Goal: Information Seeking & Learning: Check status

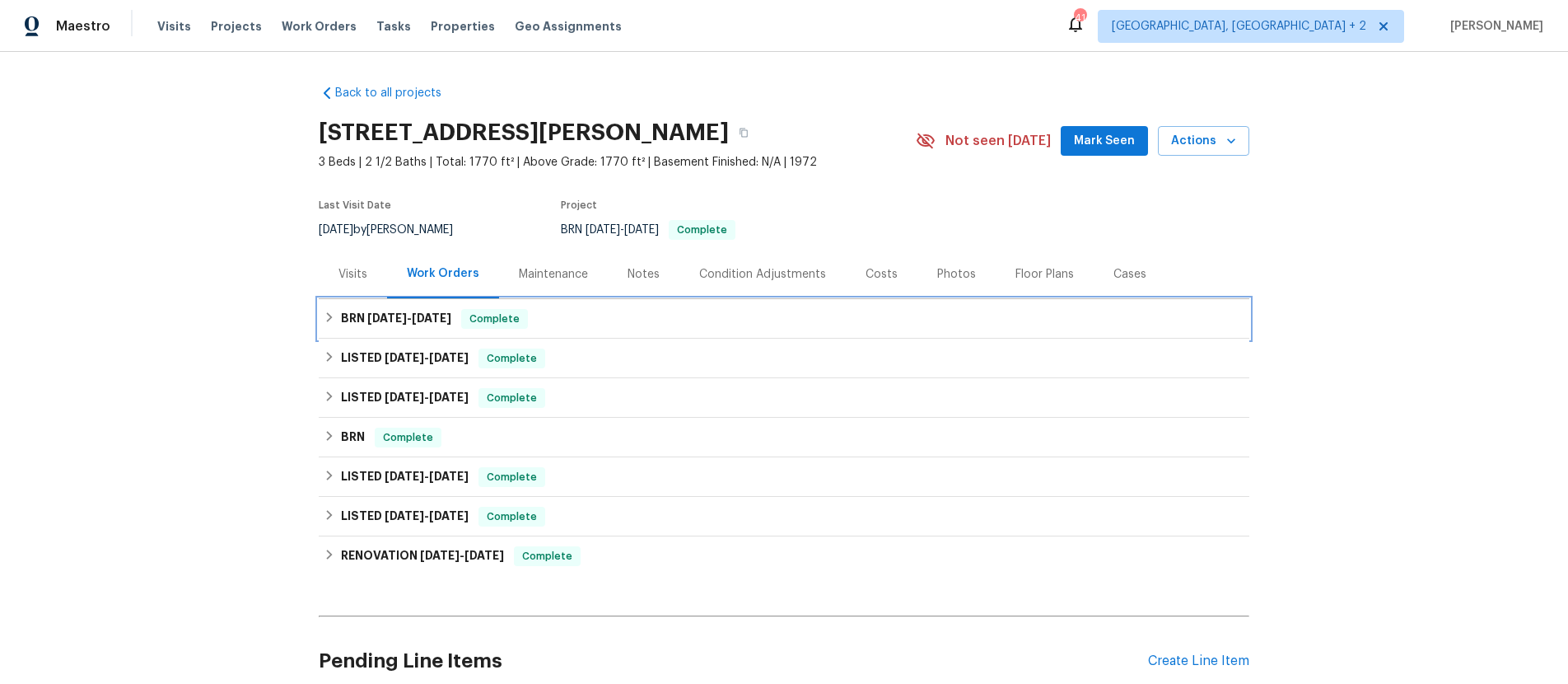
click at [352, 311] on h6 "BRN [DATE] - [DATE]" at bounding box center [396, 319] width 111 height 19
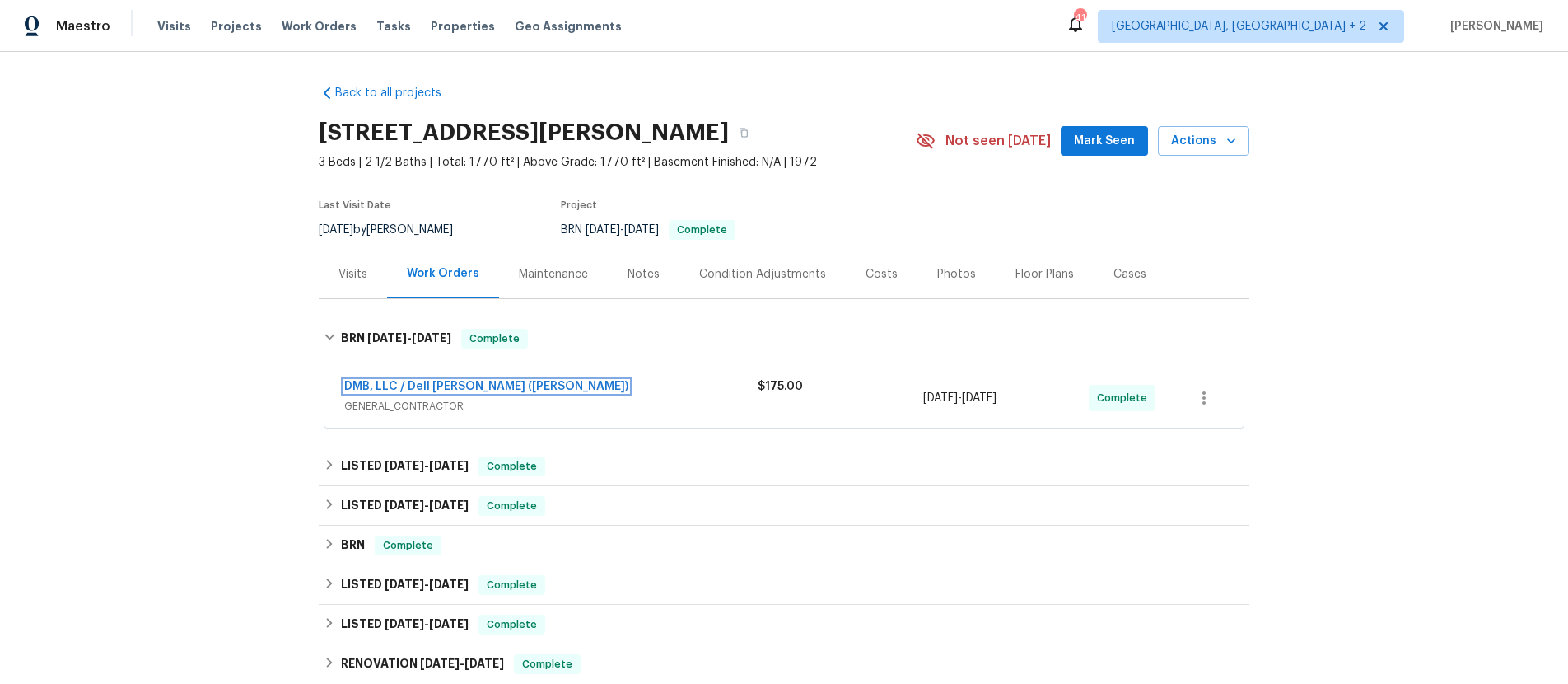
click at [412, 383] on link "DMB, LLC / Dell [PERSON_NAME] ([PERSON_NAME])" at bounding box center [486, 386] width 284 height 12
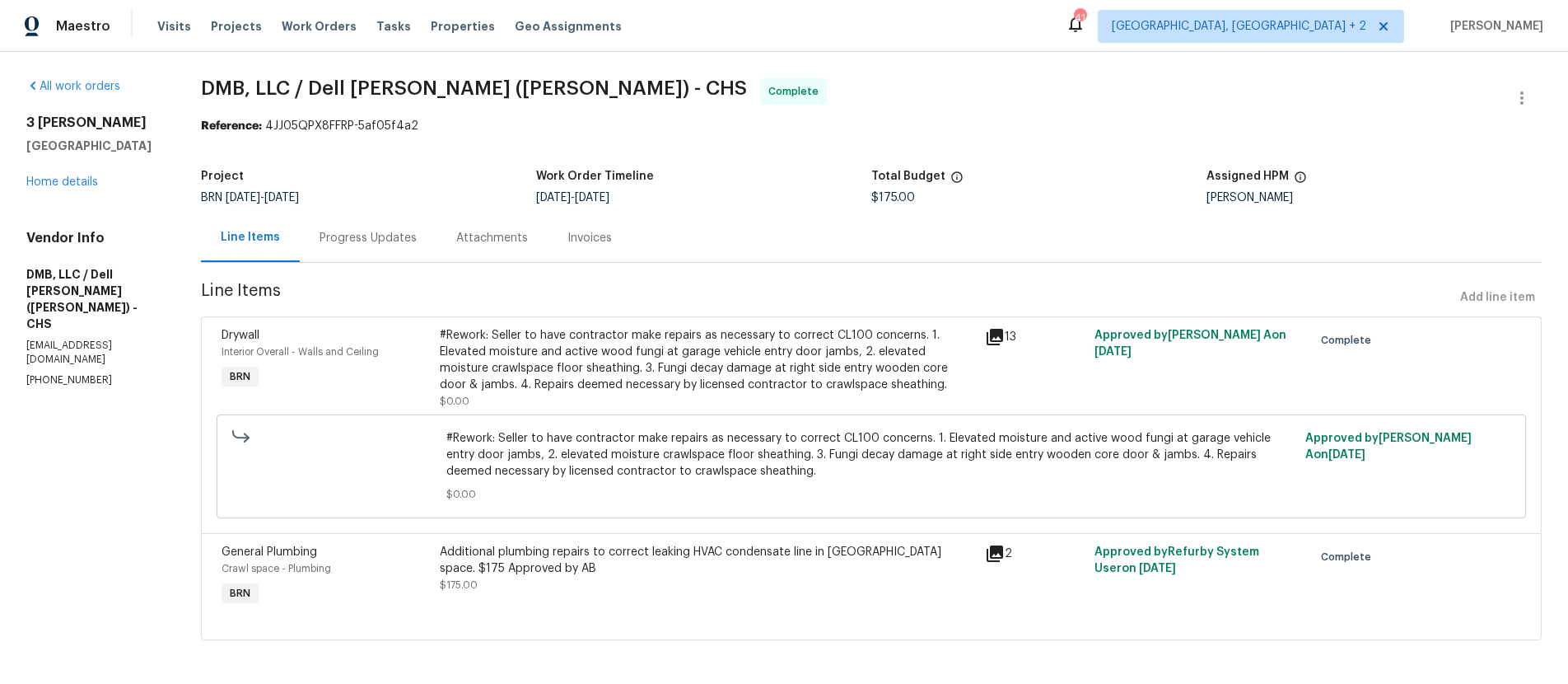
click at [582, 241] on div "Invoices" at bounding box center [590, 237] width 44 height 17
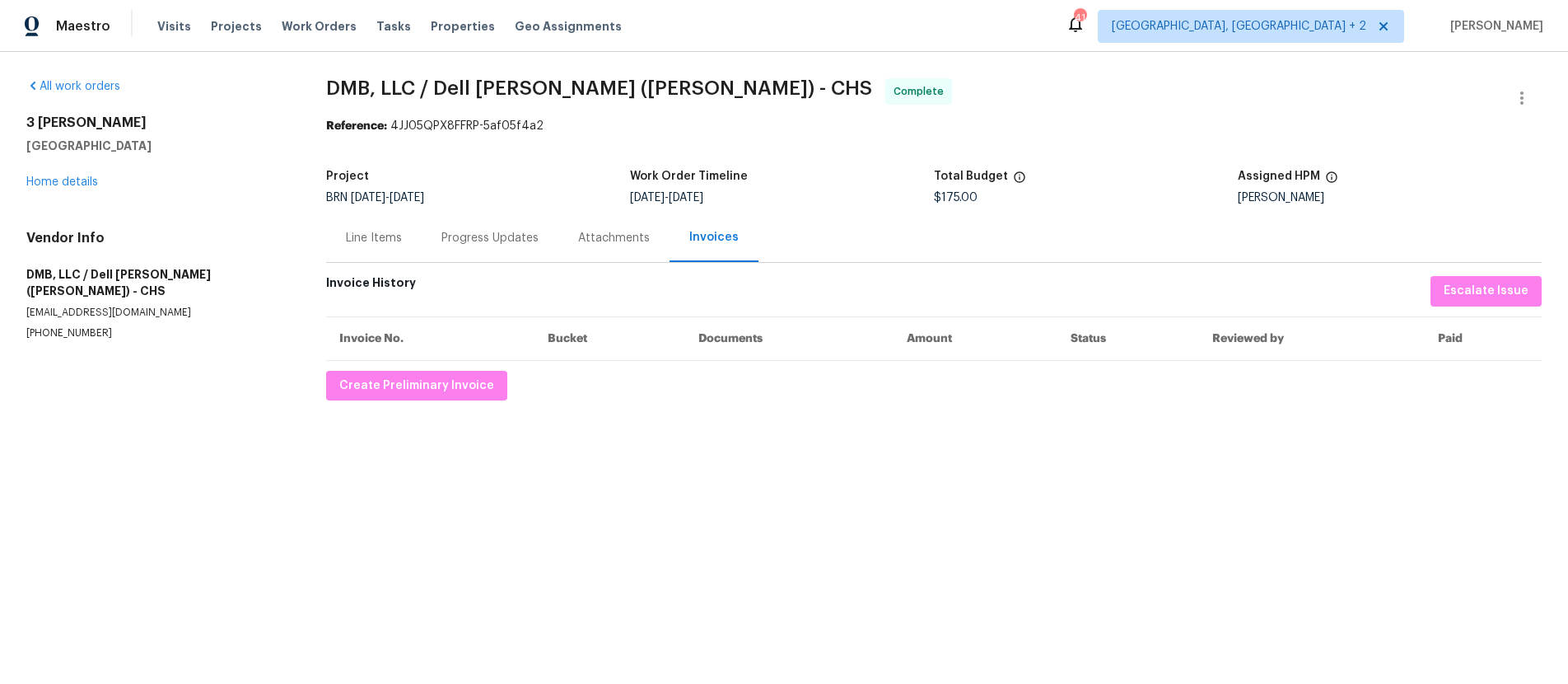
click at [397, 241] on div "Line Items" at bounding box center [374, 237] width 56 height 17
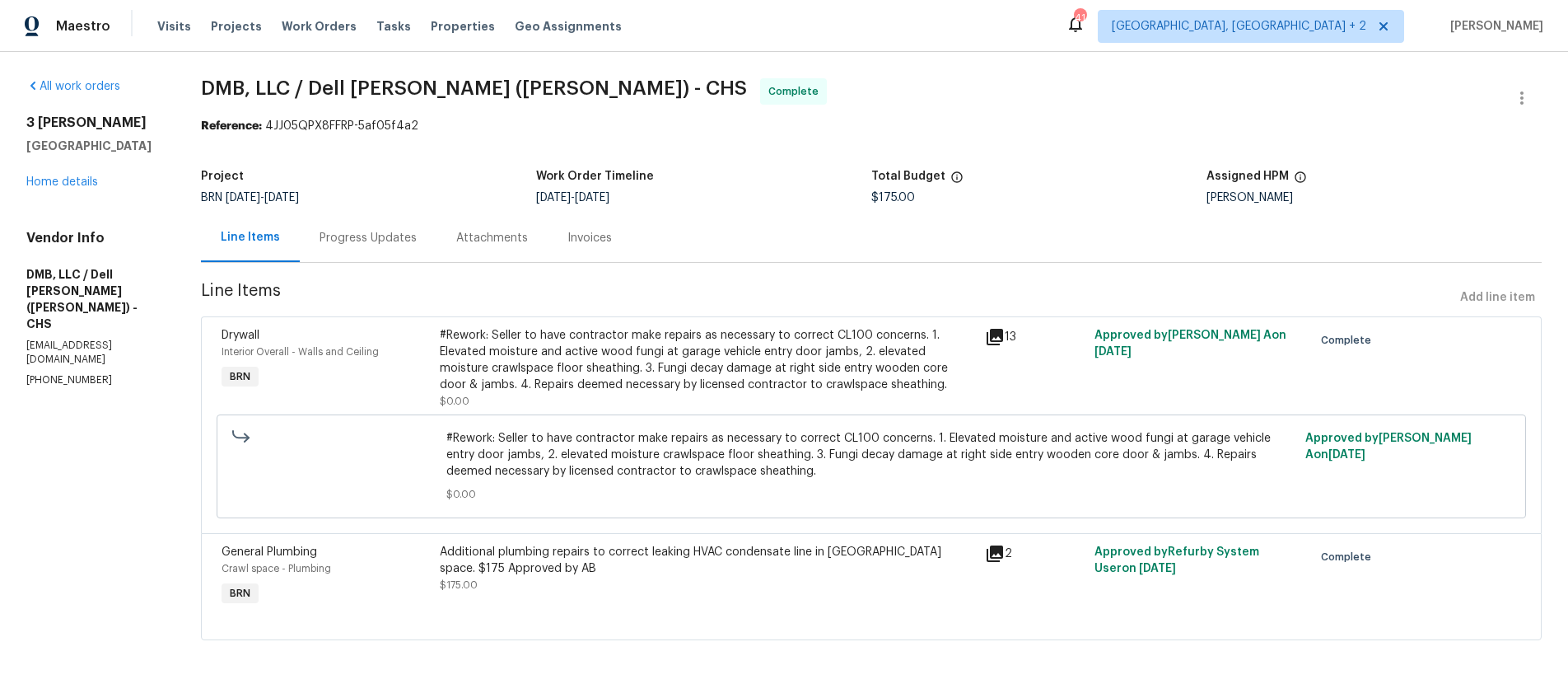
click at [1007, 329] on div "13" at bounding box center [1034, 337] width 100 height 19
click at [999, 338] on icon at bounding box center [994, 337] width 19 height 19
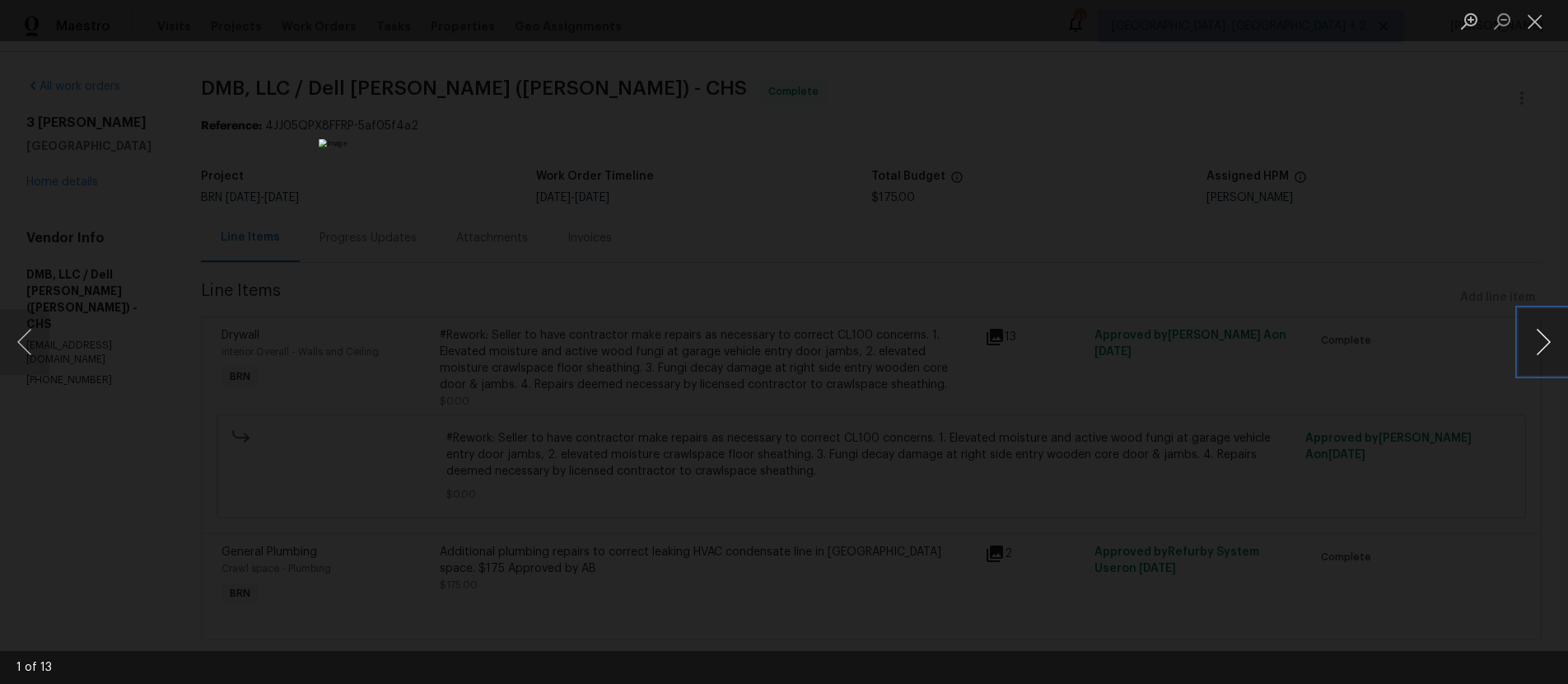
click at [1544, 338] on button "Next image" at bounding box center [1543, 342] width 50 height 66
click at [1544, 339] on button "Next image" at bounding box center [1543, 342] width 50 height 66
click at [1544, 342] on button "Next image" at bounding box center [1543, 342] width 50 height 66
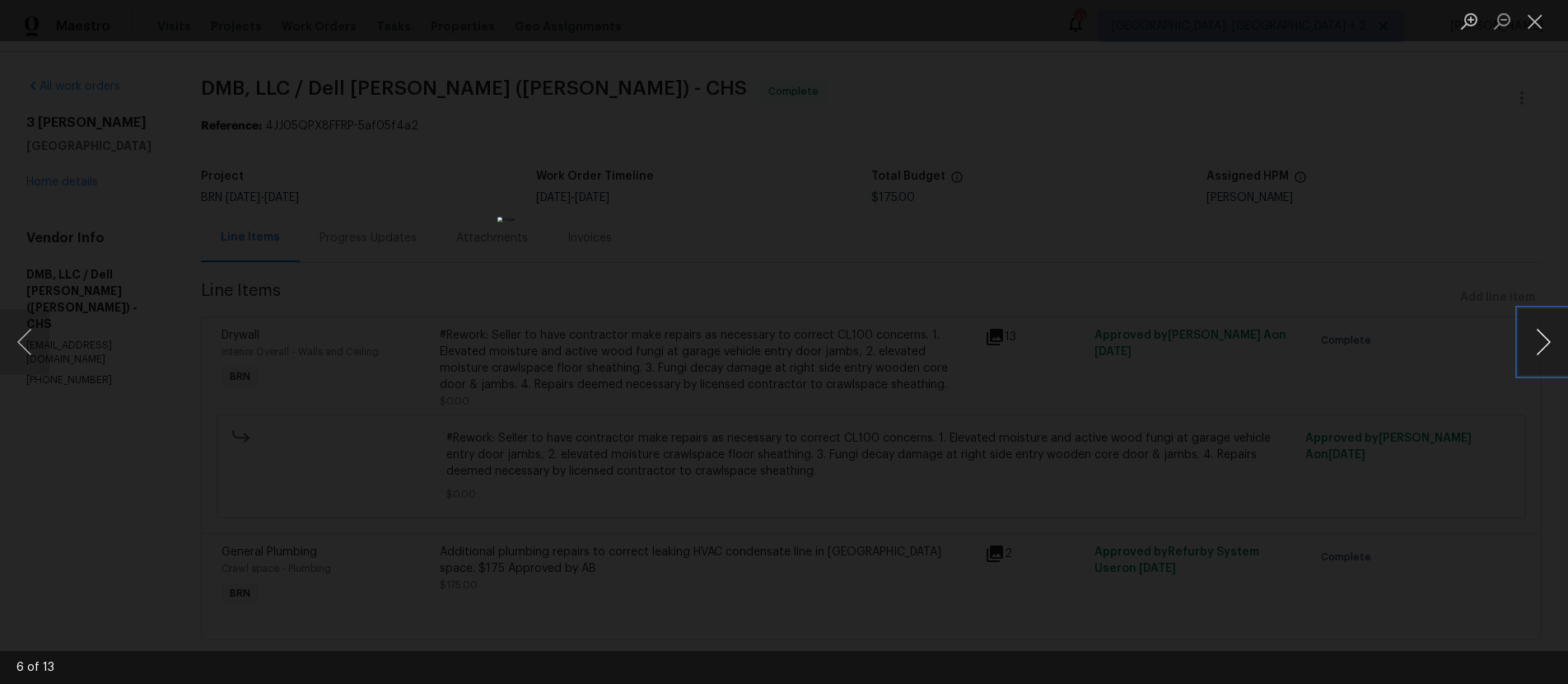
click at [1544, 342] on button "Next image" at bounding box center [1543, 342] width 50 height 66
click at [1533, 349] on button "Next image" at bounding box center [1543, 342] width 50 height 66
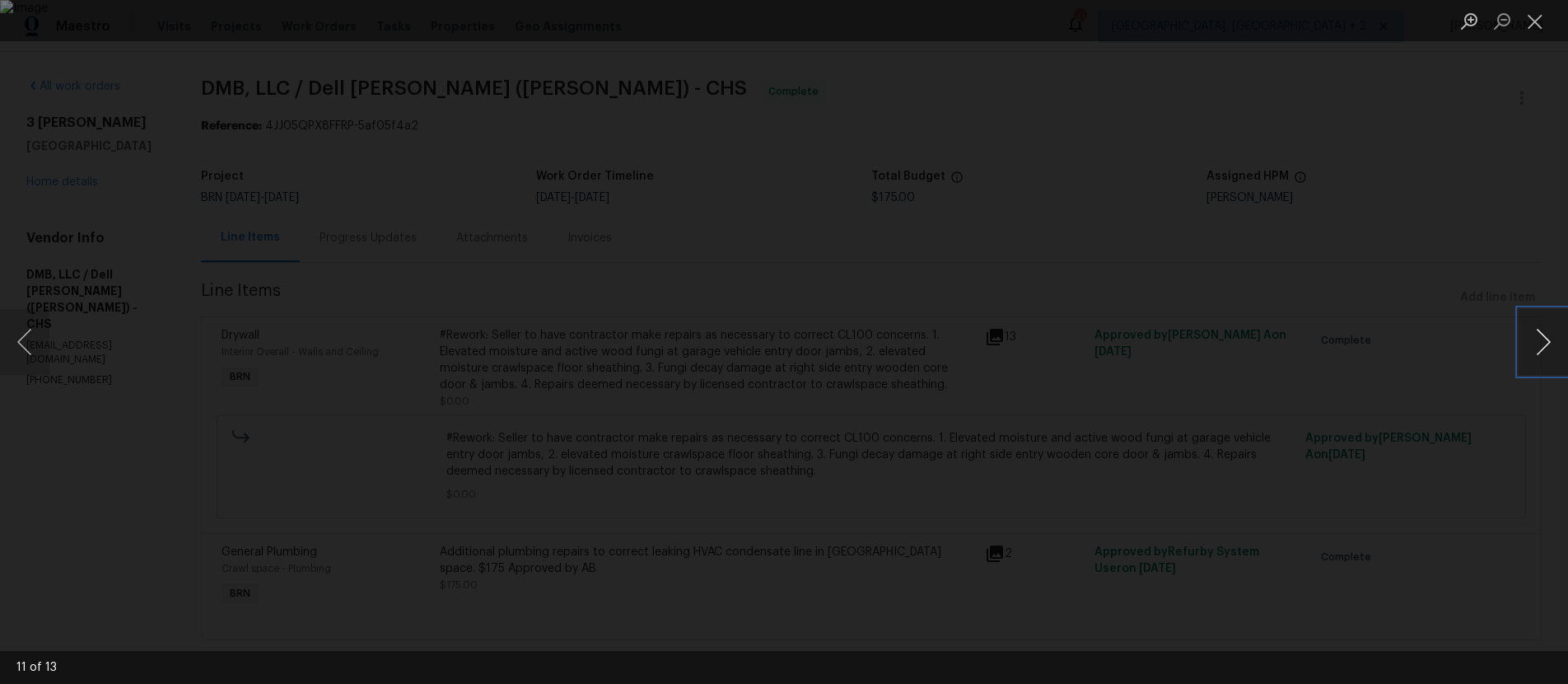
click at [1533, 349] on button "Next image" at bounding box center [1543, 342] width 50 height 66
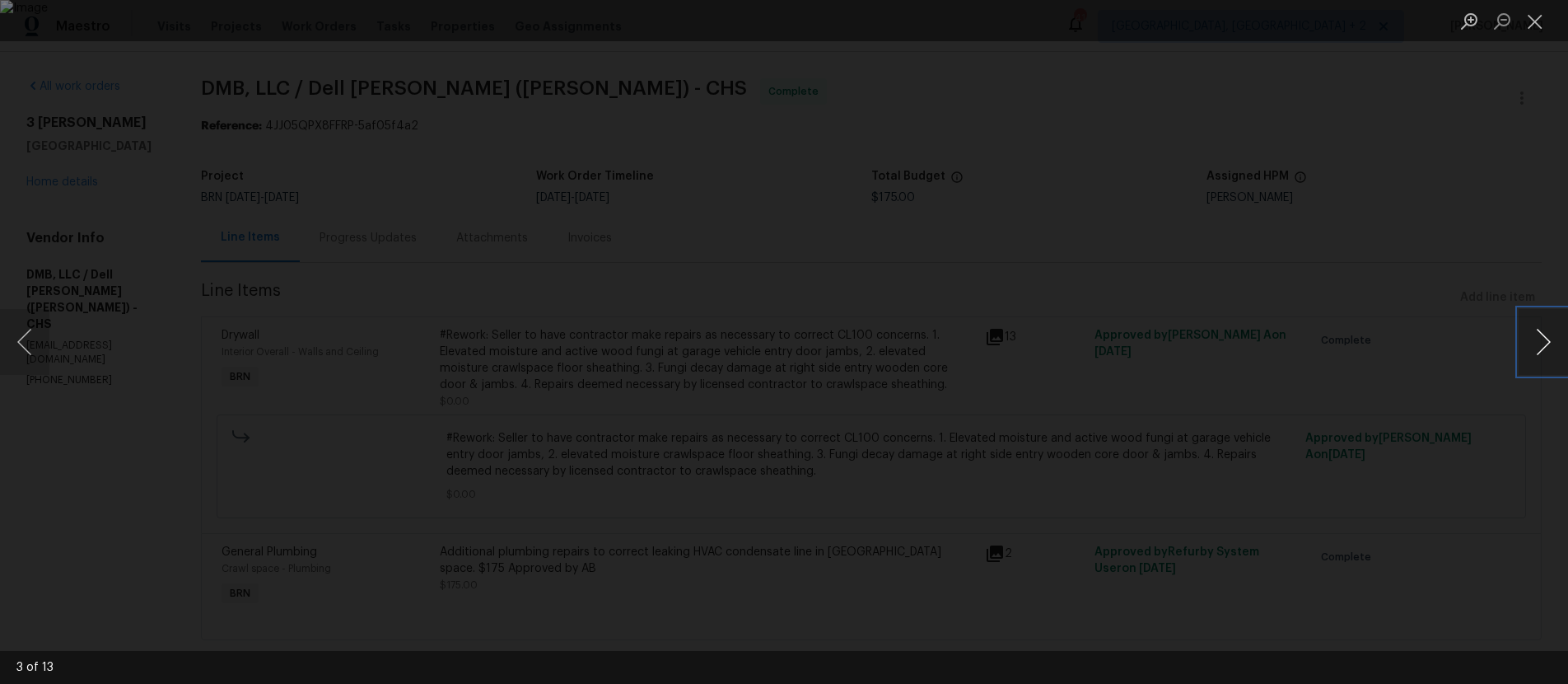
click at [1533, 349] on button "Next image" at bounding box center [1543, 342] width 50 height 66
click at [1409, 358] on div "Lightbox" at bounding box center [784, 342] width 1568 height 684
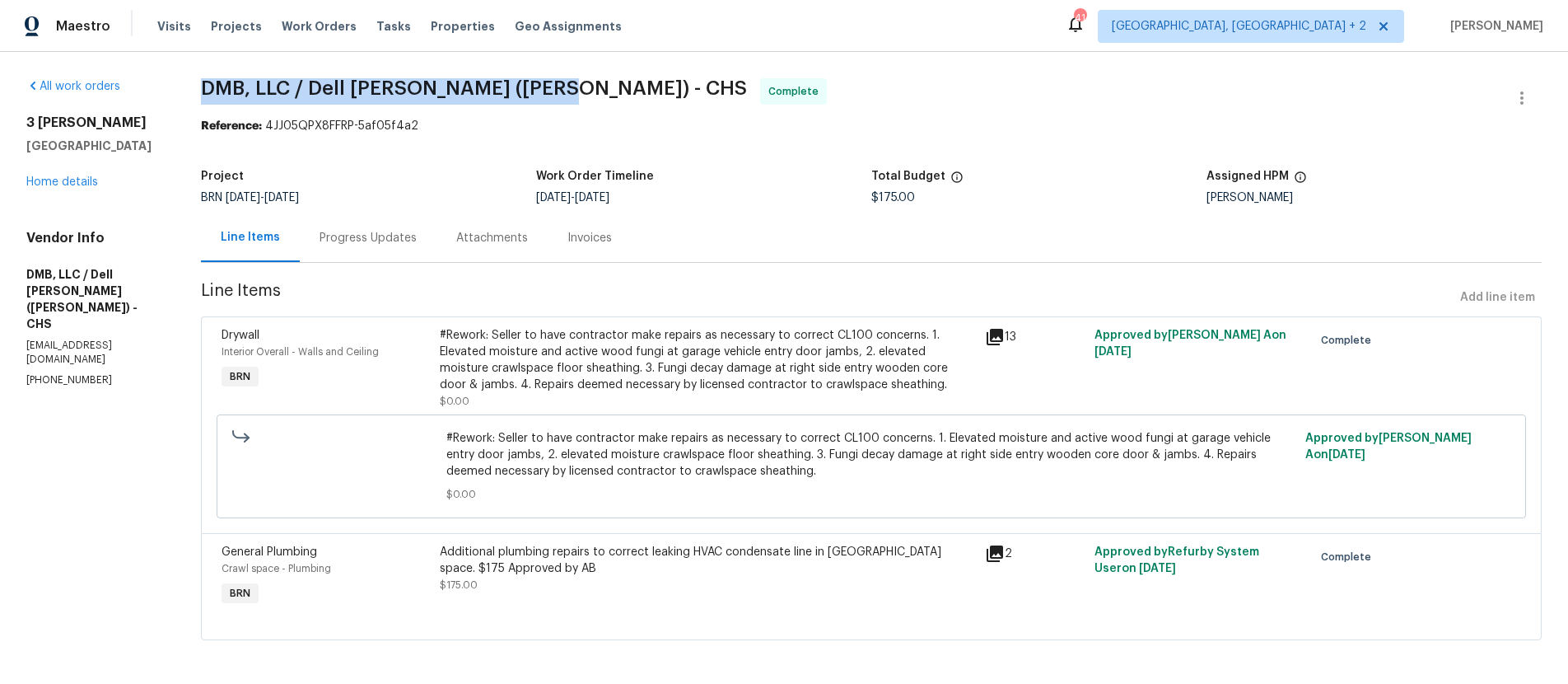
drag, startPoint x: 545, startPoint y: 88, endPoint x: 200, endPoint y: 81, distance: 345.1
click at [201, 81] on span "DMB, LLC / Dell [PERSON_NAME] ([PERSON_NAME]) - CHS" at bounding box center [474, 88] width 546 height 19
copy span "DMB, LLC / Dell [PERSON_NAME] ([PERSON_NAME]) - CHS"
